Goal: Complete application form

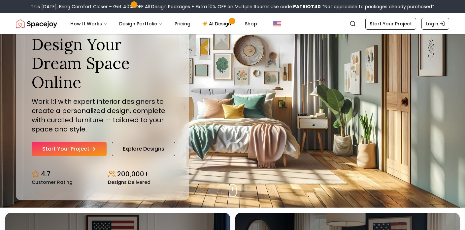
click at [87, 150] on link "Start Your Project" at bounding box center [69, 149] width 75 height 15
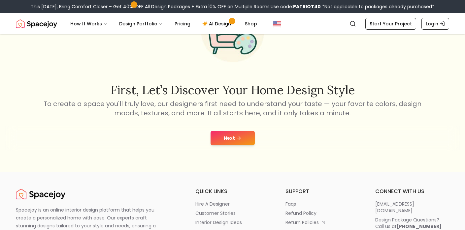
scroll to position [136, 0]
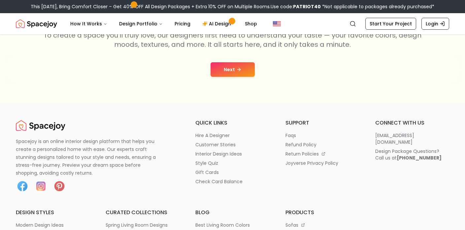
click at [244, 69] on button "Next" at bounding box center [232, 69] width 44 height 15
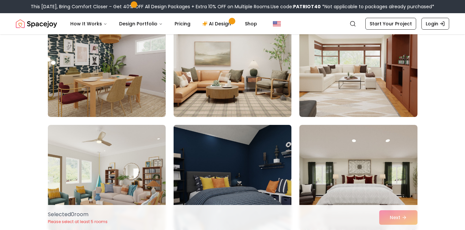
scroll to position [311, 0]
